Goal: Navigation & Orientation: Find specific page/section

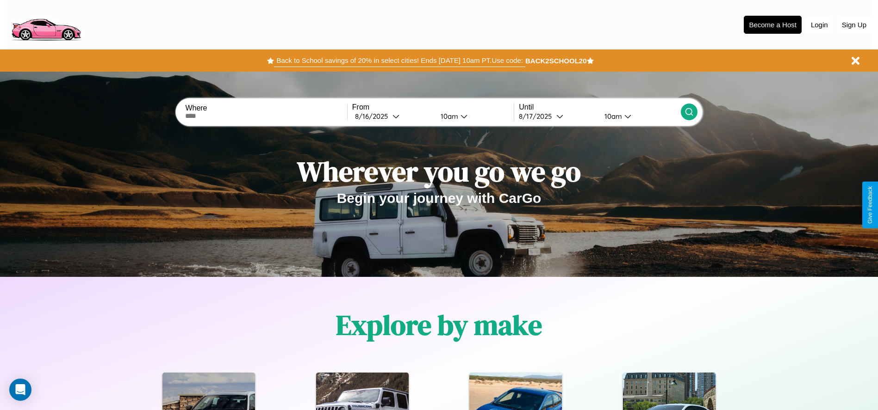
click at [399, 61] on button "Back to School savings of 20% in select cities! Ends [DATE] 10am PT. Use code:" at bounding box center [399, 60] width 251 height 13
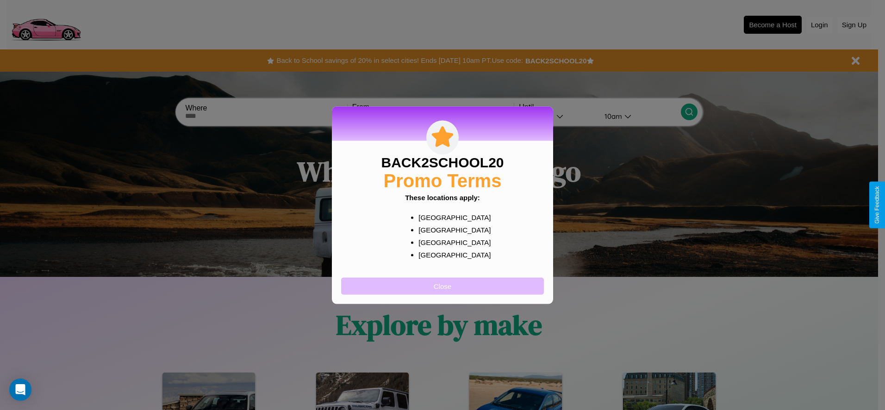
click at [442, 286] on button "Close" at bounding box center [442, 286] width 203 height 17
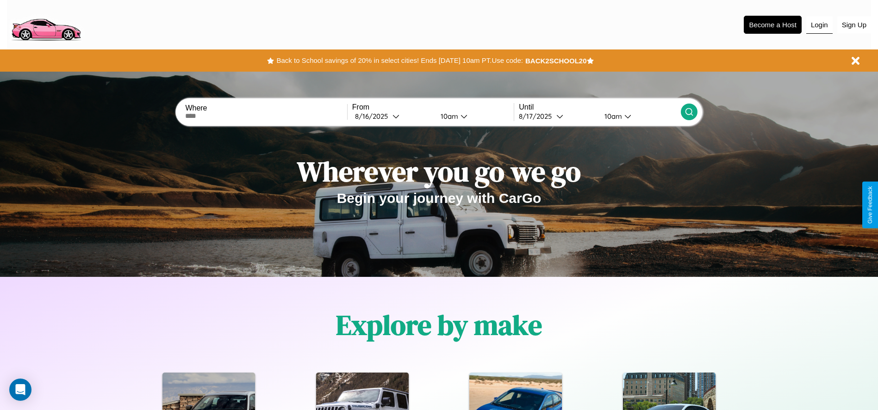
click at [819, 25] on button "Login" at bounding box center [819, 25] width 26 height 18
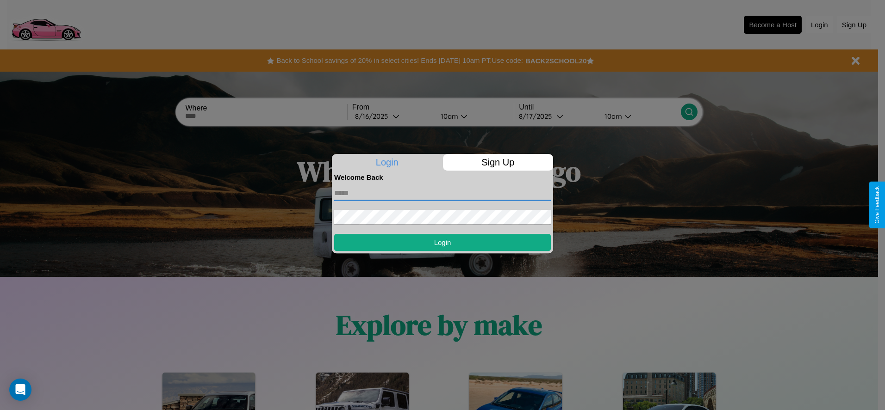
click at [442, 193] on input "text" at bounding box center [442, 193] width 217 height 15
type input "**********"
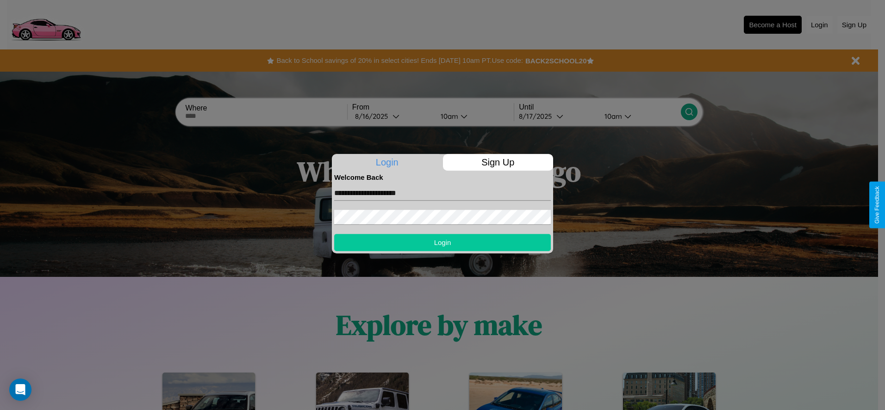
click at [442, 242] on button "Login" at bounding box center [442, 242] width 217 height 17
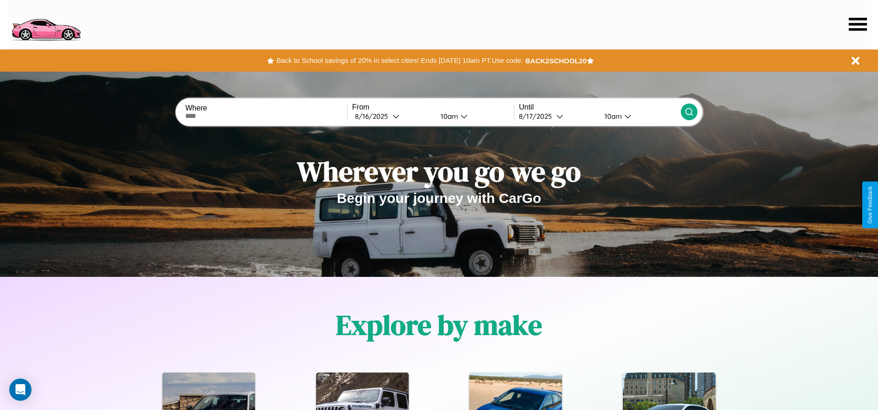
click at [857, 24] on icon at bounding box center [858, 24] width 18 height 13
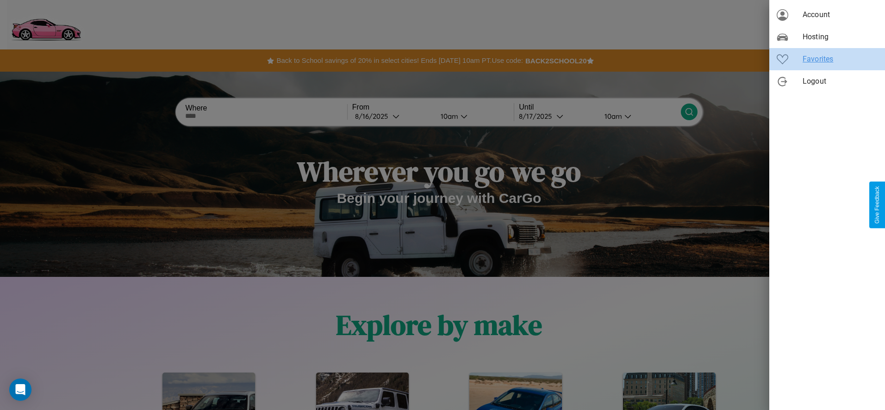
click at [827, 59] on span "Favorites" at bounding box center [839, 59] width 75 height 11
